Goal: Book appointment/travel/reservation

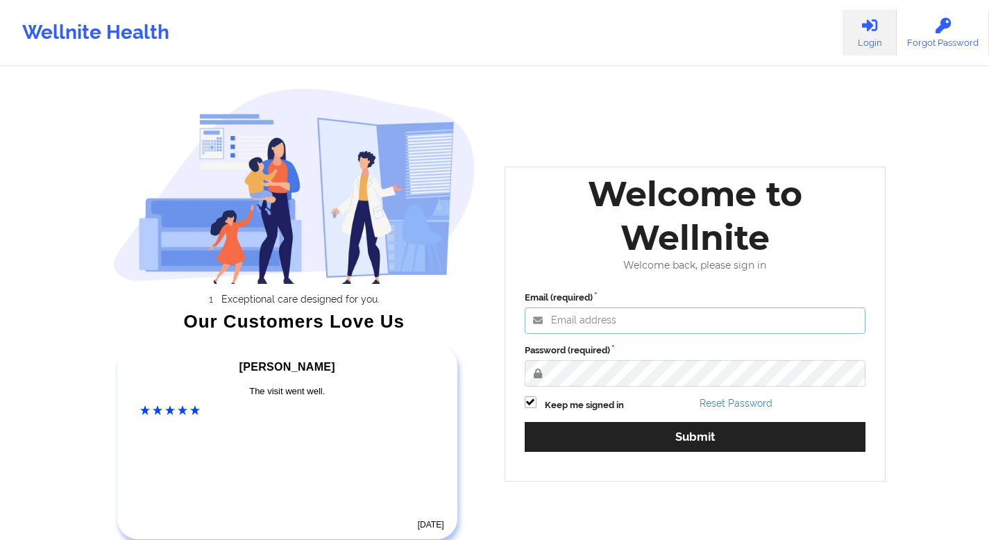
type input "[EMAIL_ADDRESS][DOMAIN_NAME]"
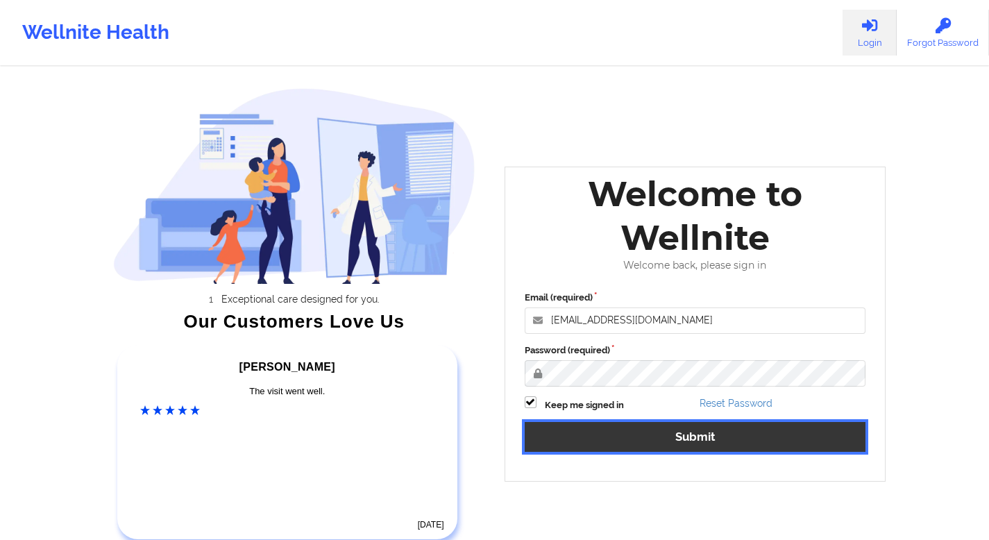
click at [640, 440] on button "Submit" at bounding box center [694, 437] width 341 height 30
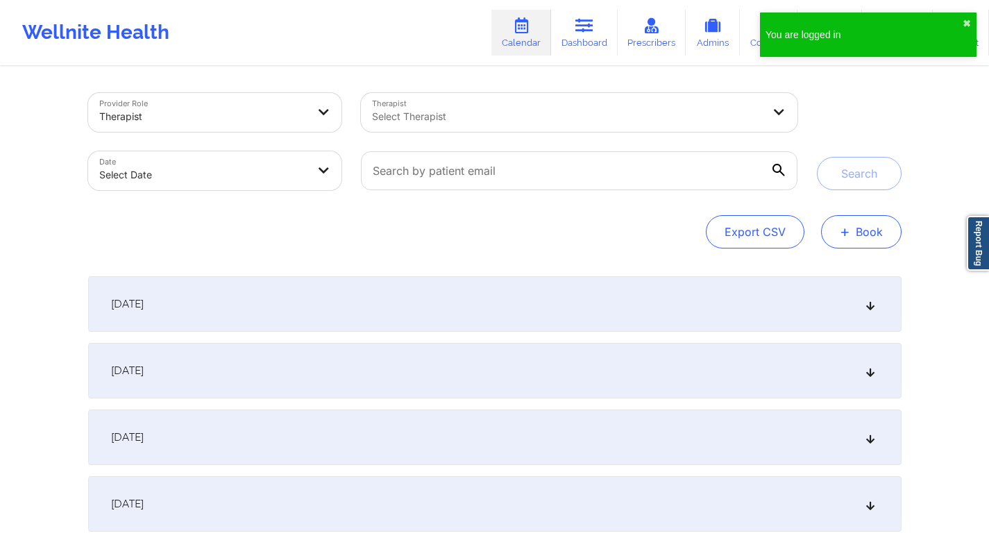
click at [860, 235] on button "+ Book" at bounding box center [861, 231] width 80 height 33
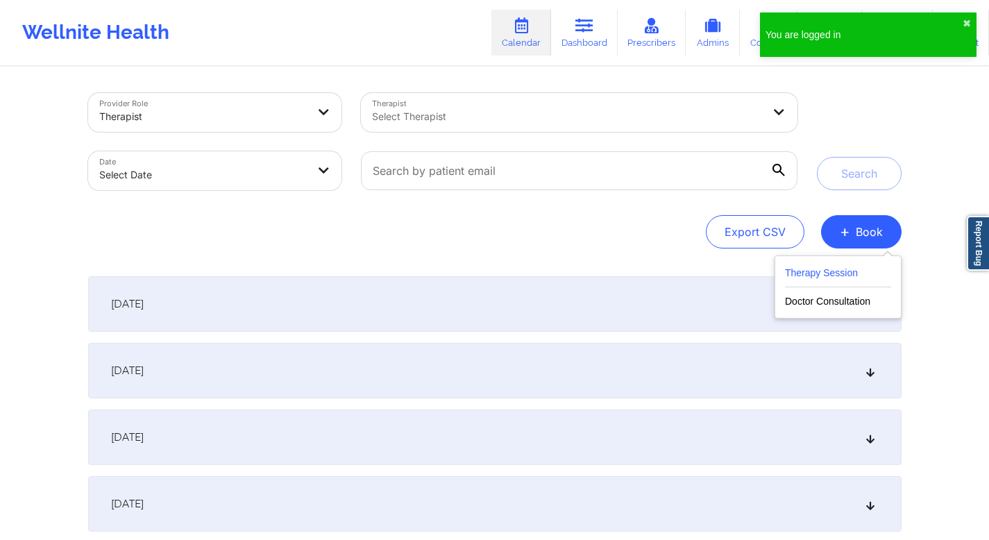
click at [848, 271] on button "Therapy Session" at bounding box center [838, 275] width 106 height 23
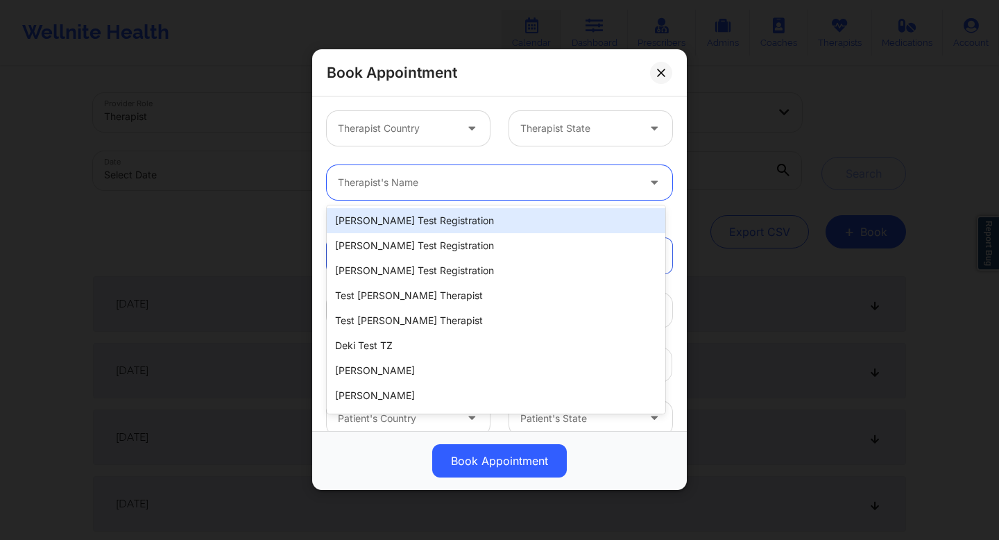
click at [454, 183] on div at bounding box center [488, 183] width 300 height 17
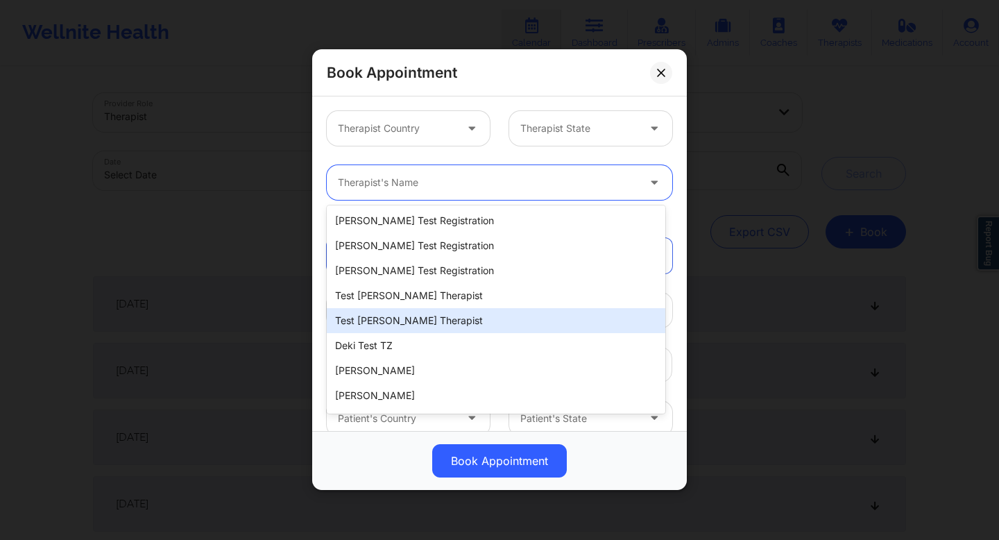
click at [398, 324] on div "test [PERSON_NAME] therapist" at bounding box center [496, 320] width 339 height 25
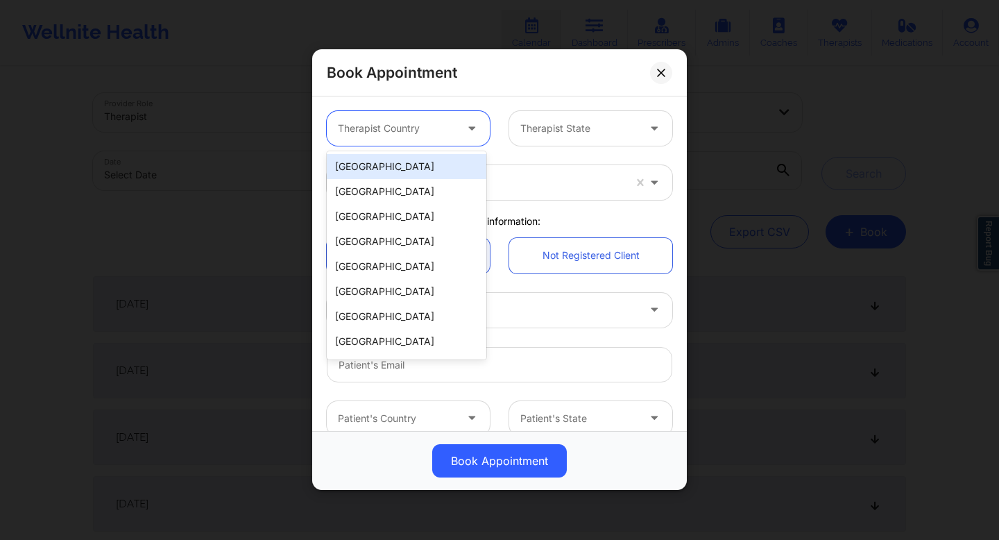
click at [413, 129] on div at bounding box center [396, 129] width 117 height 17
click at [369, 168] on div "[GEOGRAPHIC_DATA]" at bounding box center [407, 166] width 160 height 25
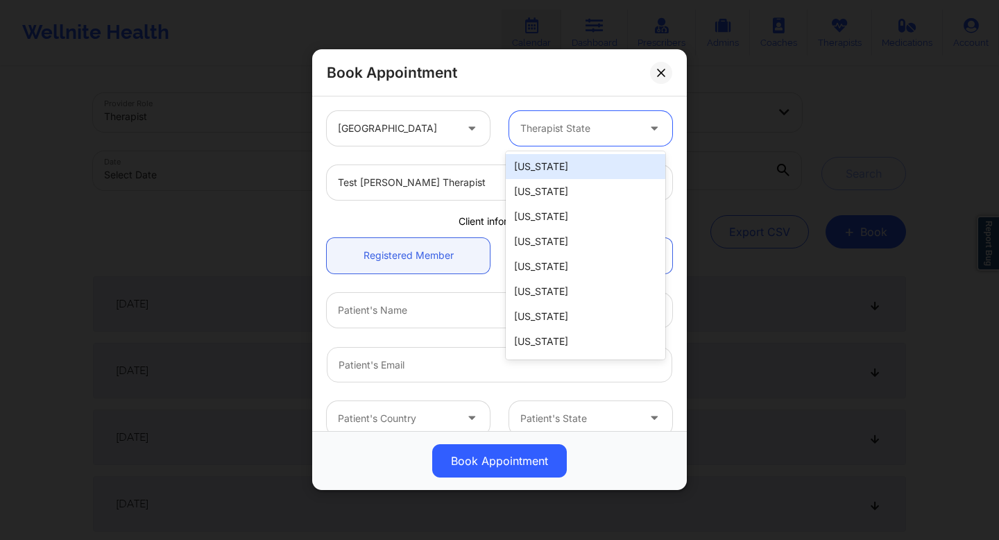
click at [515, 129] on div "Therapist State" at bounding box center [574, 128] width 130 height 35
click at [523, 170] on div "[US_STATE]" at bounding box center [586, 166] width 160 height 25
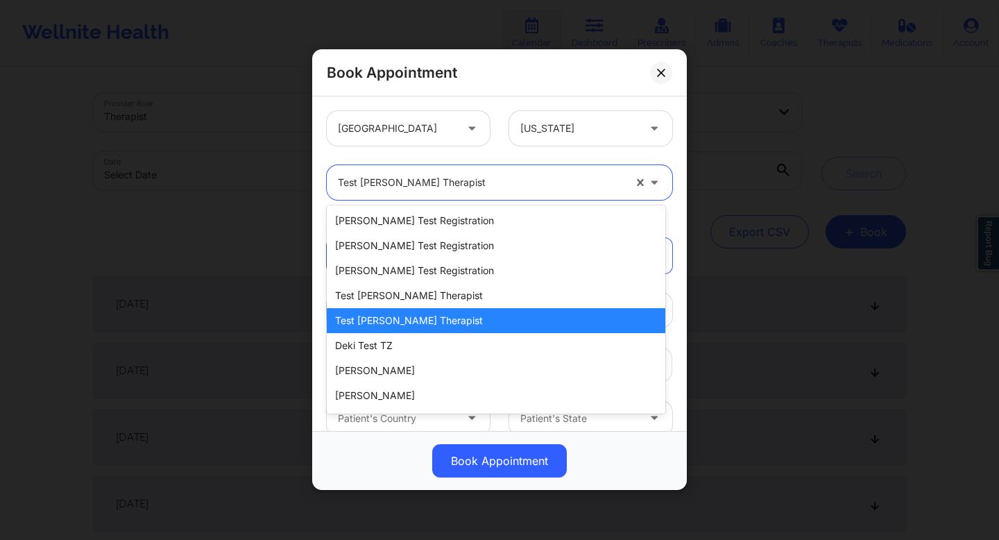
click at [498, 188] on div at bounding box center [481, 183] width 286 height 17
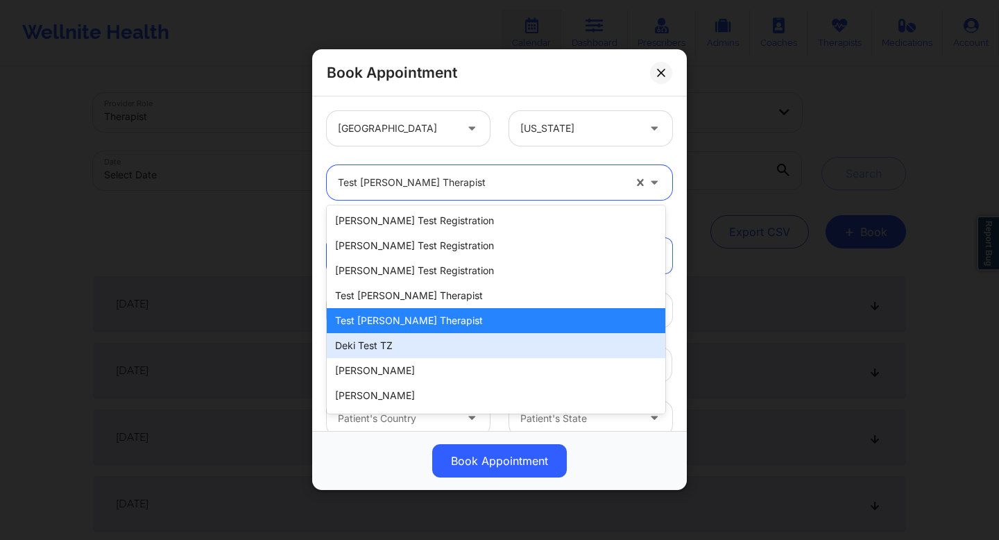
click at [350, 350] on div "Deki Test TZ" at bounding box center [496, 345] width 339 height 25
